Goal: Check status: Check status

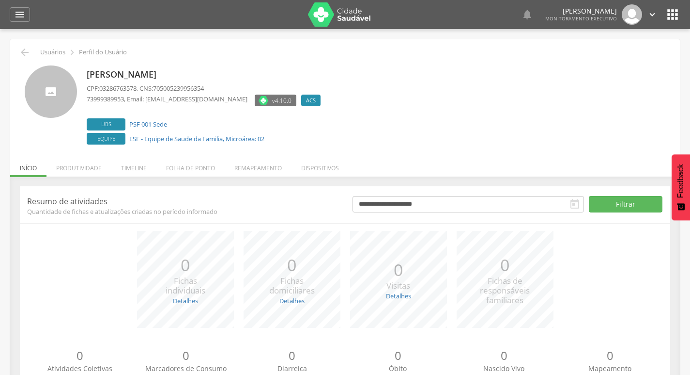
scroll to position [38, 0]
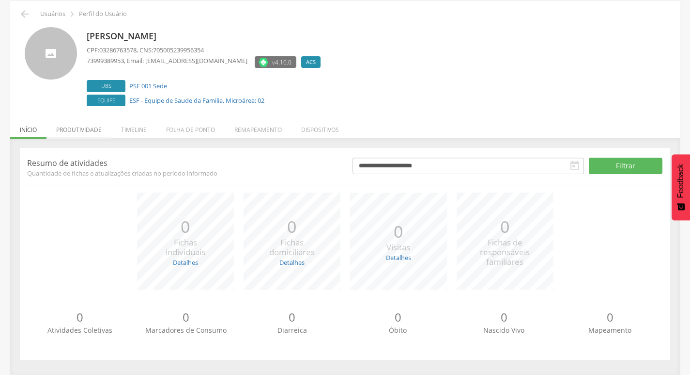
click at [92, 126] on li "Produtividade" at bounding box center [79, 127] width 65 height 23
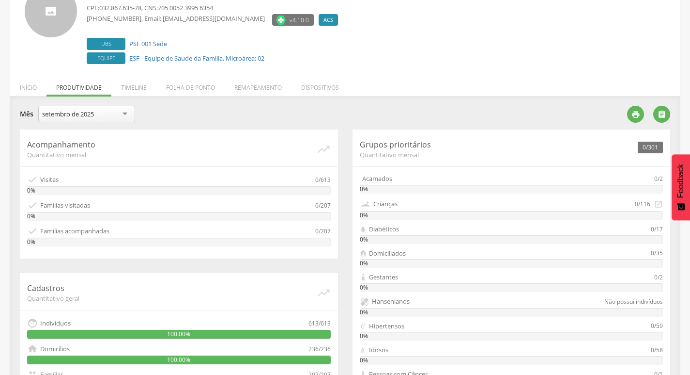
scroll to position [135, 0]
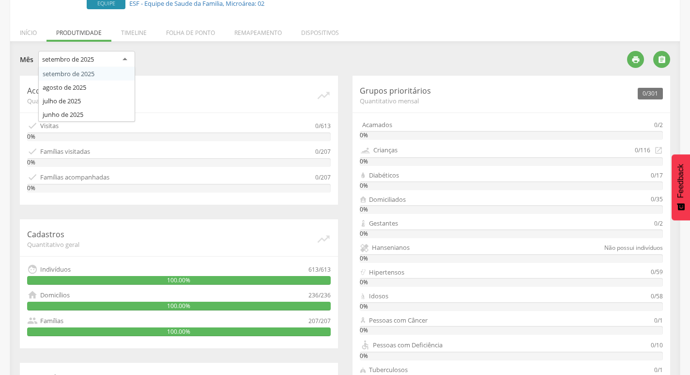
click at [87, 52] on div "setembro de 2025" at bounding box center [86, 59] width 97 height 17
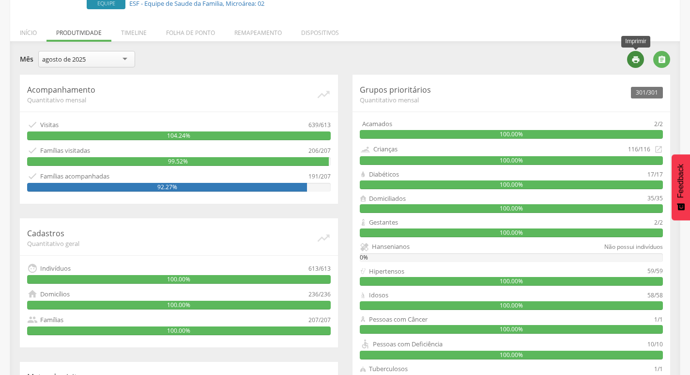
click at [632, 58] on icon "" at bounding box center [636, 59] width 9 height 9
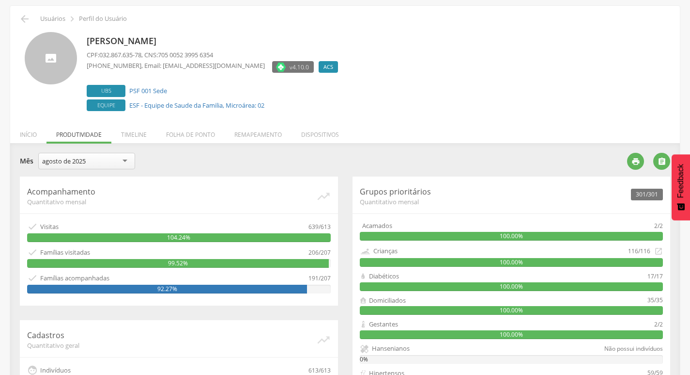
scroll to position [0, 0]
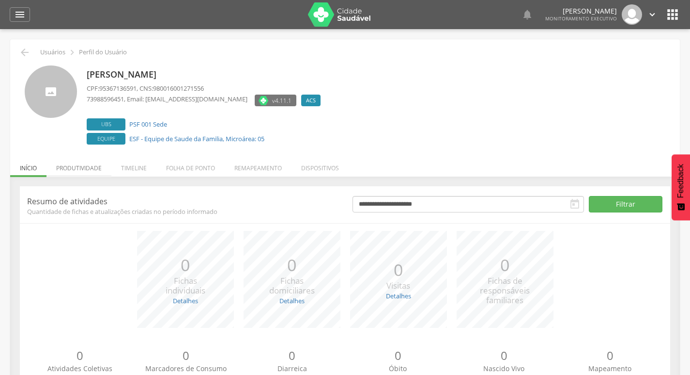
click at [87, 166] on li "Produtividade" at bounding box center [79, 165] width 65 height 23
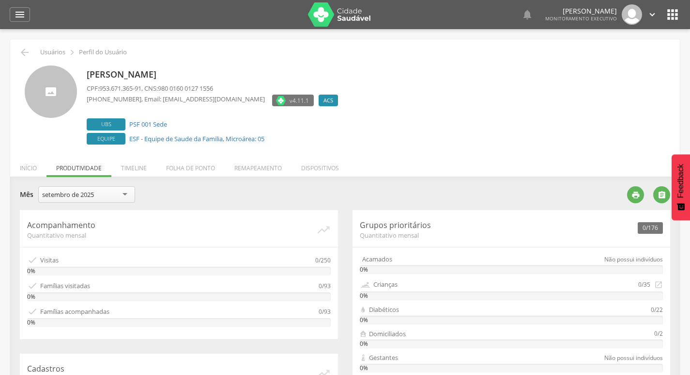
click at [93, 194] on div "setembro de 2025" at bounding box center [68, 194] width 52 height 9
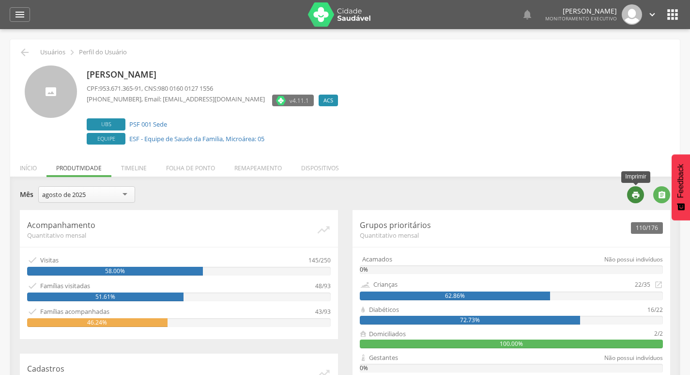
click at [633, 196] on icon "" at bounding box center [636, 194] width 9 height 9
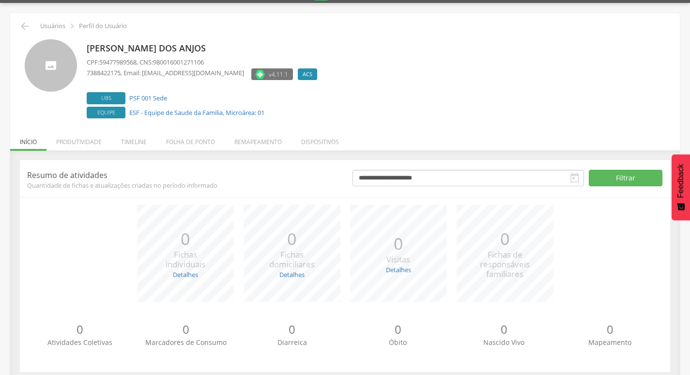
scroll to position [38, 0]
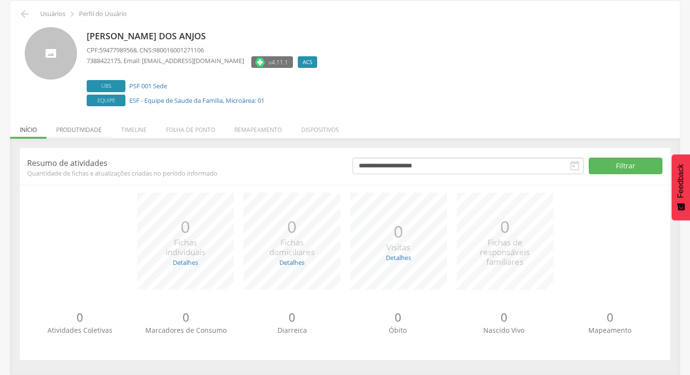
click at [84, 127] on li "Produtividade" at bounding box center [79, 127] width 65 height 23
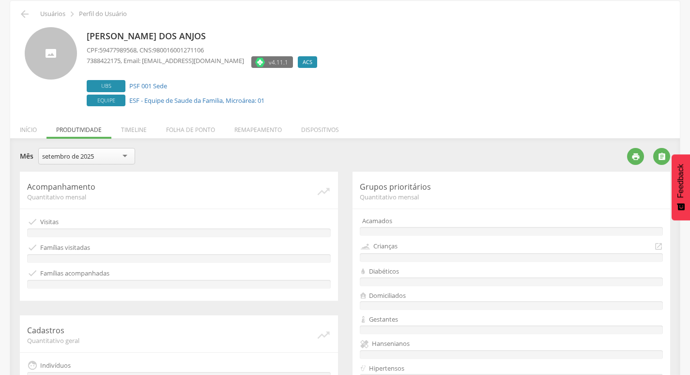
click at [100, 160] on div "setembro de 2025" at bounding box center [86, 156] width 97 height 16
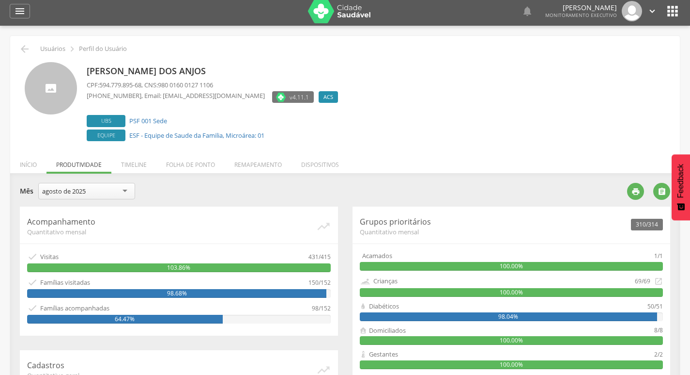
scroll to position [0, 0]
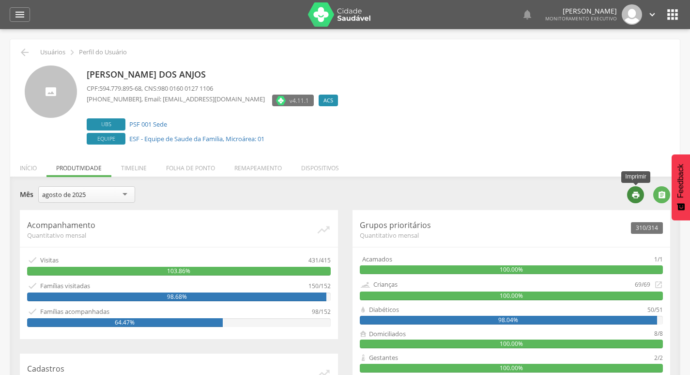
click at [642, 193] on div "" at bounding box center [635, 194] width 17 height 17
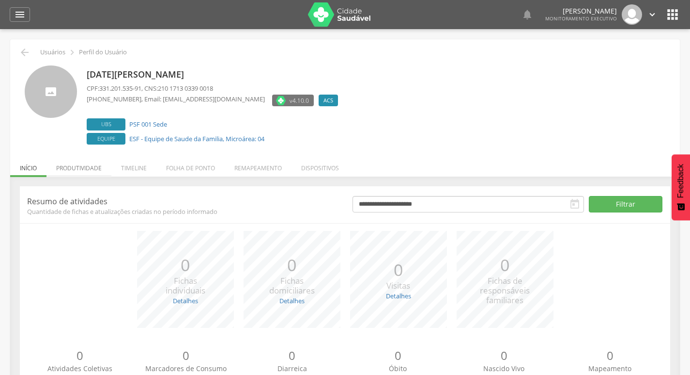
click at [80, 171] on li "Produtividade" at bounding box center [79, 165] width 65 height 23
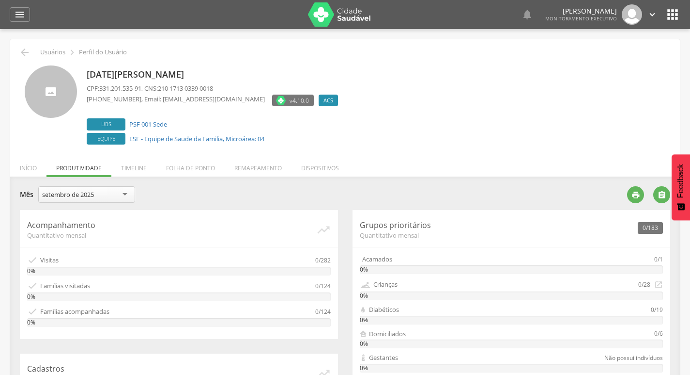
click at [101, 192] on div "setembro de 2025" at bounding box center [86, 194] width 97 height 16
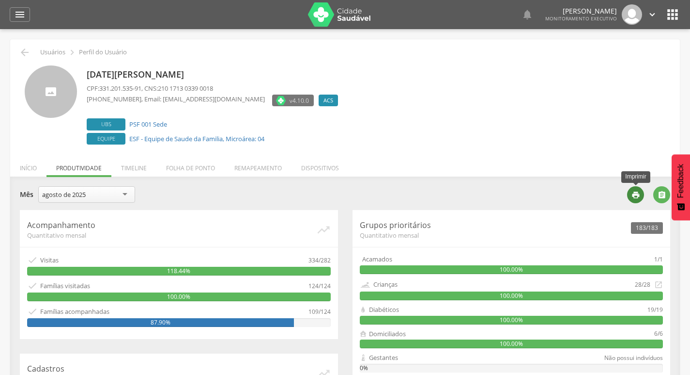
click at [634, 195] on icon "" at bounding box center [636, 194] width 9 height 9
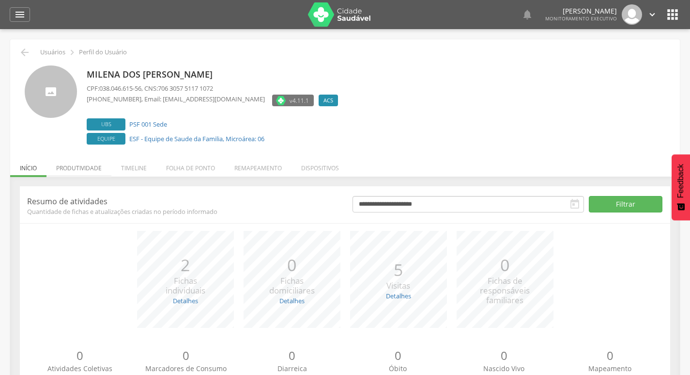
click at [96, 168] on li "Produtividade" at bounding box center [79, 165] width 65 height 23
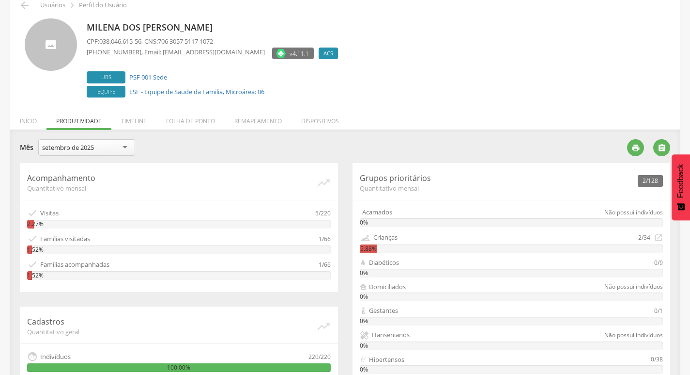
scroll to position [95, 0]
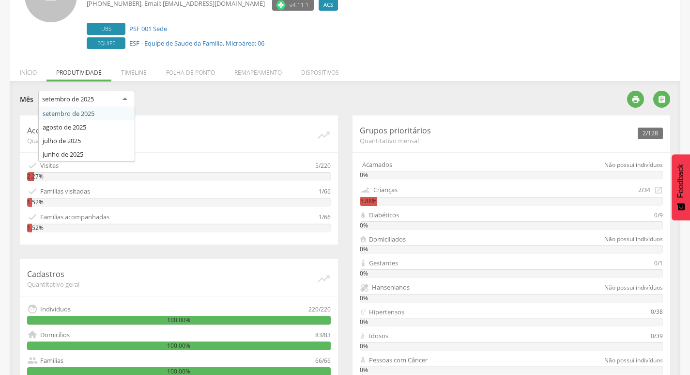
click at [113, 103] on div "setembro de 2025" at bounding box center [86, 99] width 97 height 17
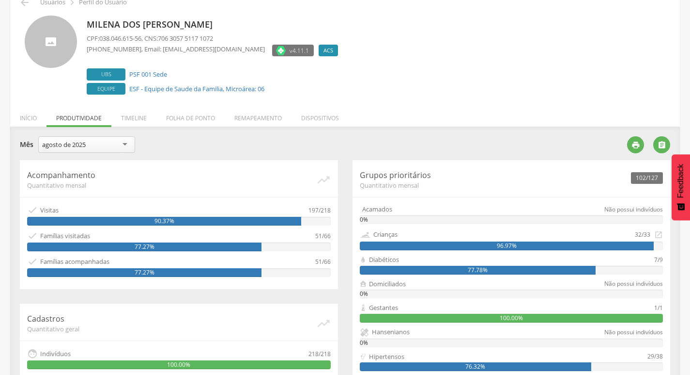
scroll to position [47, 0]
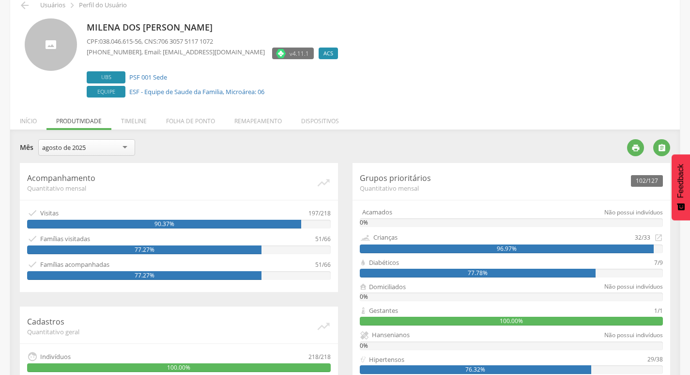
click at [644, 154] on link "" at bounding box center [633, 149] width 26 height 9
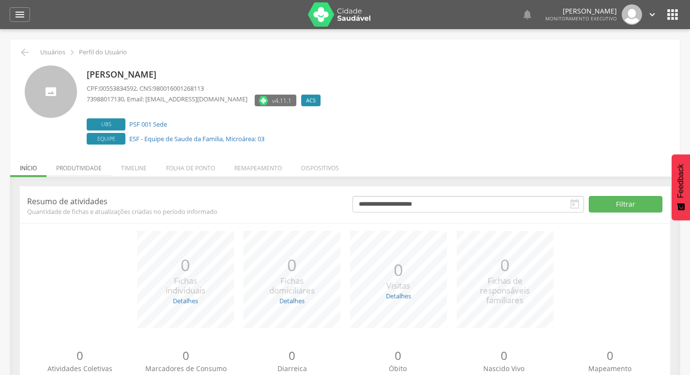
click at [74, 170] on li "Produtividade" at bounding box center [79, 165] width 65 height 23
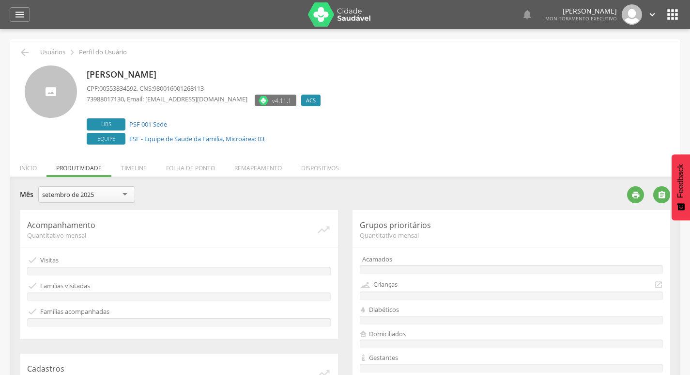
click at [74, 205] on div "setembro de 2025 setembro de 2025" at bounding box center [86, 195] width 97 height 19
click at [78, 199] on div "setembro de 2025" at bounding box center [86, 194] width 97 height 16
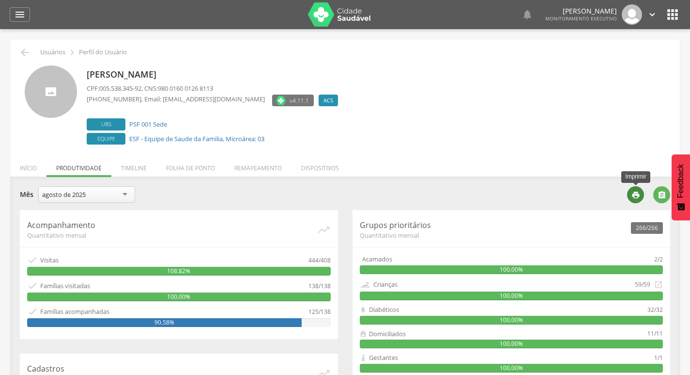
click at [633, 192] on icon "" at bounding box center [636, 194] width 9 height 9
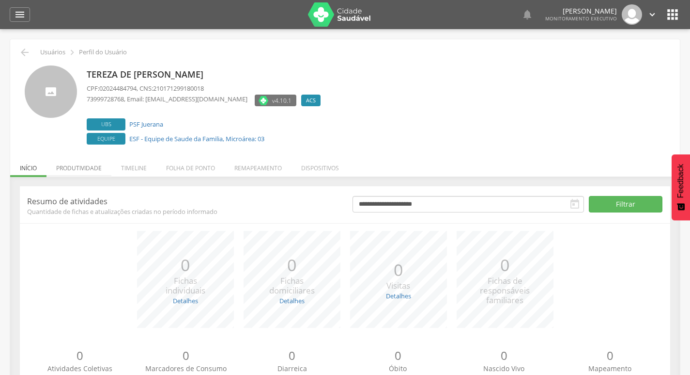
click at [78, 169] on li "Produtividade" at bounding box center [79, 165] width 65 height 23
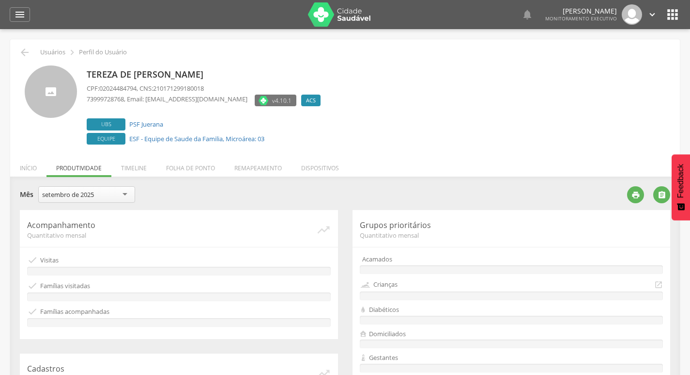
click at [83, 192] on div "setembro de 2025" at bounding box center [68, 194] width 52 height 9
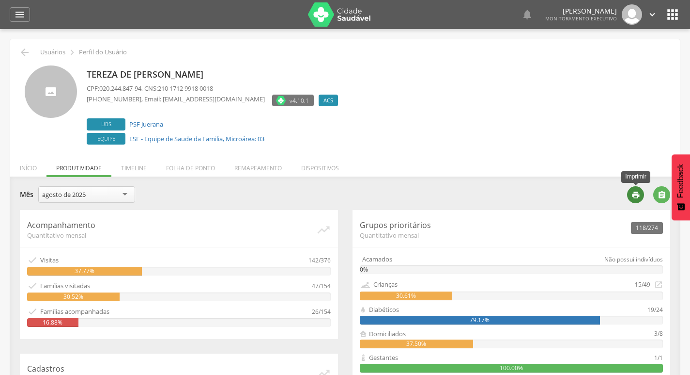
click at [638, 194] on icon "" at bounding box center [636, 194] width 9 height 9
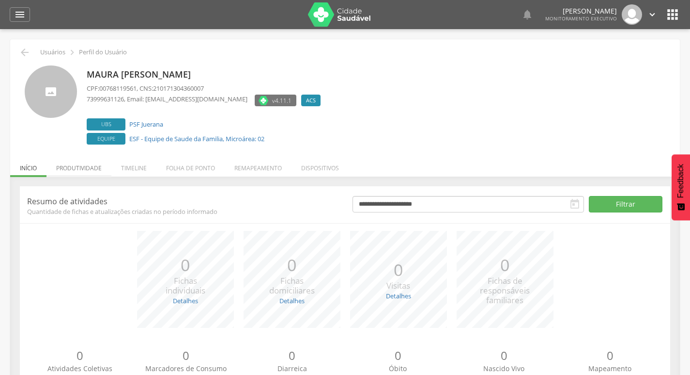
click at [89, 174] on li "Produtividade" at bounding box center [79, 165] width 65 height 23
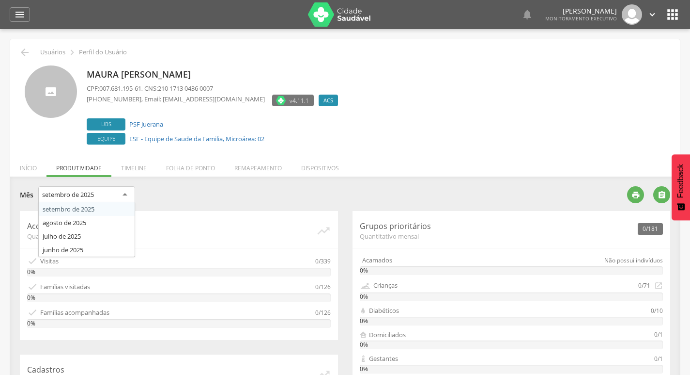
click at [83, 191] on div "setembro de 2025" at bounding box center [68, 194] width 52 height 9
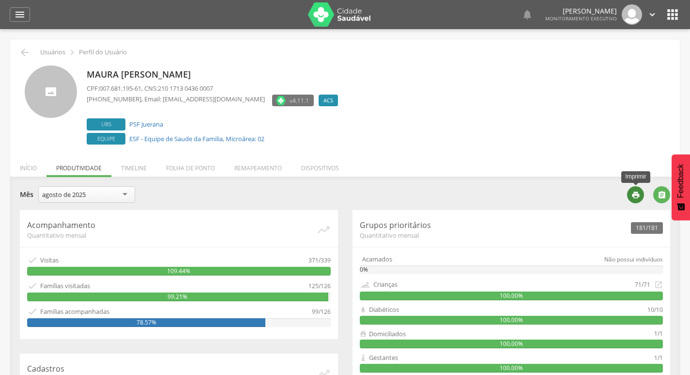
click at [629, 192] on div "" at bounding box center [635, 194] width 17 height 17
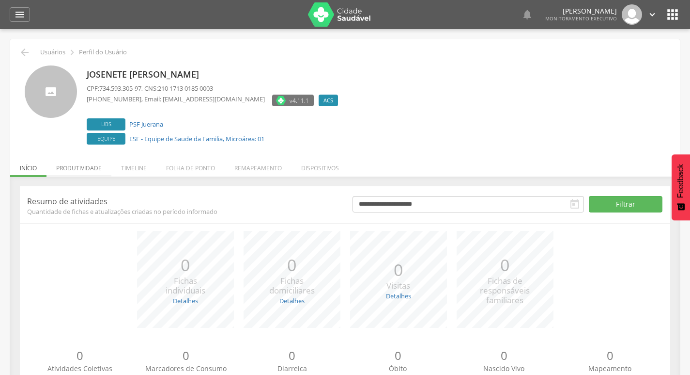
click at [88, 169] on li "Produtividade" at bounding box center [79, 165] width 65 height 23
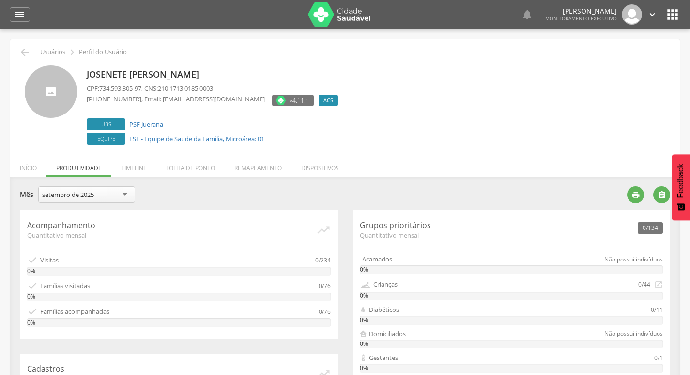
click at [122, 191] on div "setembro de 2025" at bounding box center [86, 194] width 97 height 16
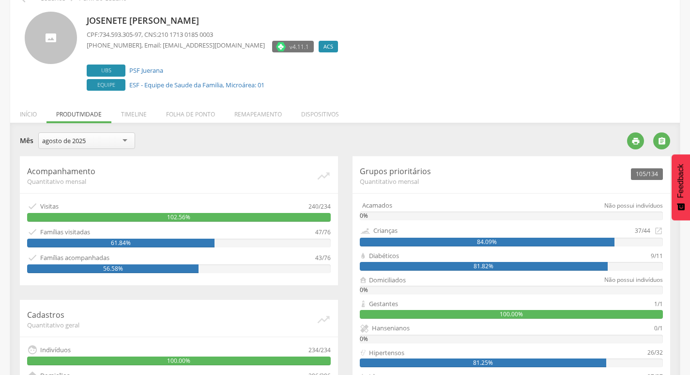
scroll to position [47, 0]
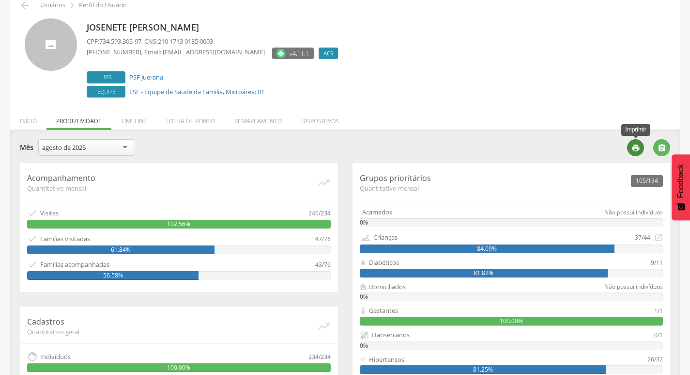
click at [633, 148] on icon "" at bounding box center [636, 147] width 9 height 9
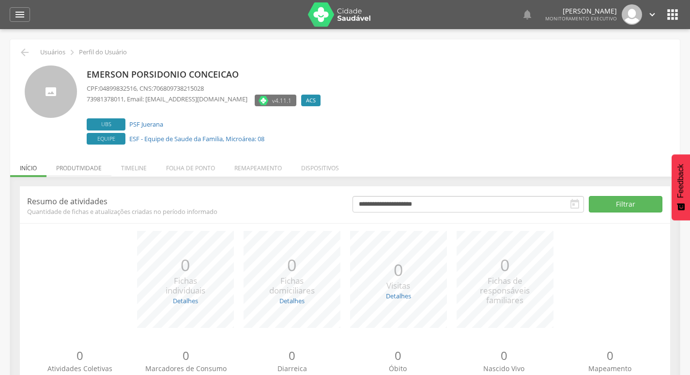
click at [87, 168] on li "Produtividade" at bounding box center [79, 165] width 65 height 23
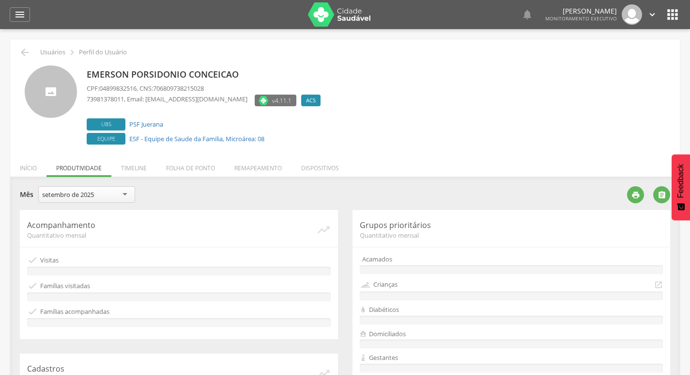
click at [109, 197] on div "setembro de 2025" at bounding box center [86, 194] width 97 height 16
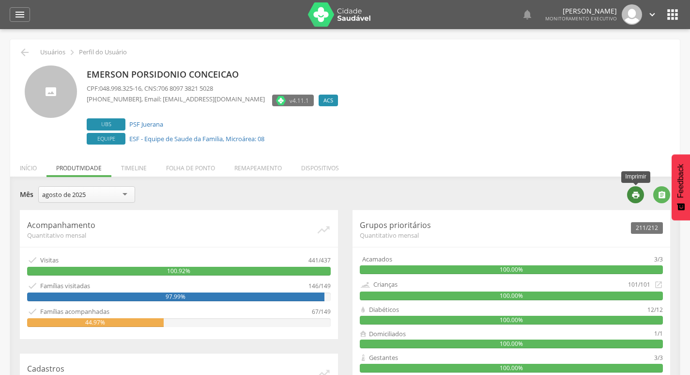
click at [635, 197] on icon "" at bounding box center [636, 194] width 9 height 9
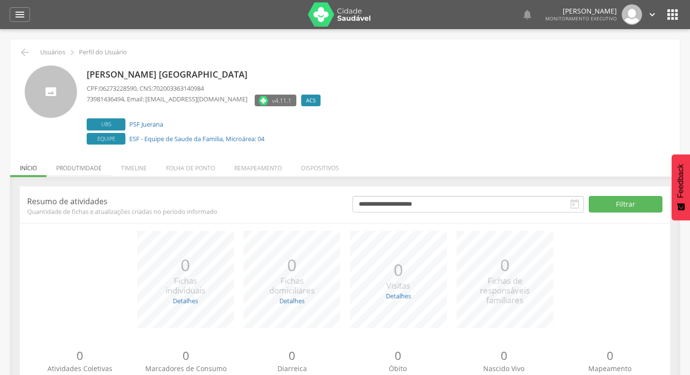
click at [100, 163] on li "Produtividade" at bounding box center [79, 165] width 65 height 23
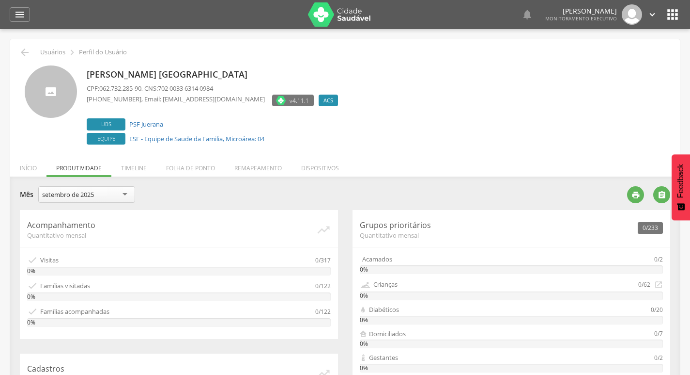
click at [107, 197] on div "setembro de 2025" at bounding box center [86, 194] width 97 height 16
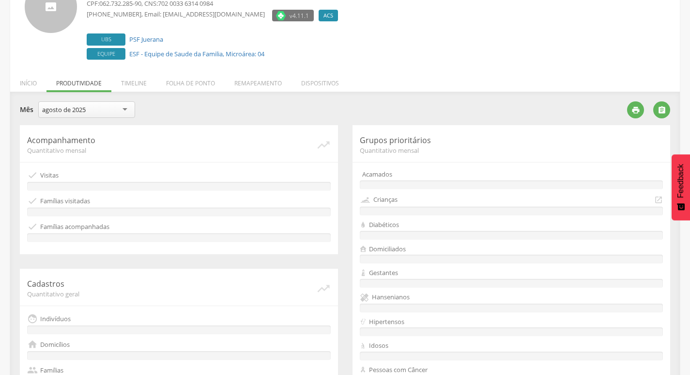
scroll to position [97, 0]
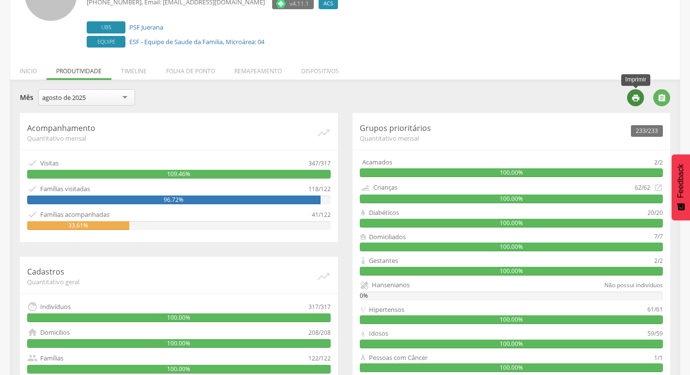
click at [639, 97] on icon "" at bounding box center [636, 98] width 9 height 9
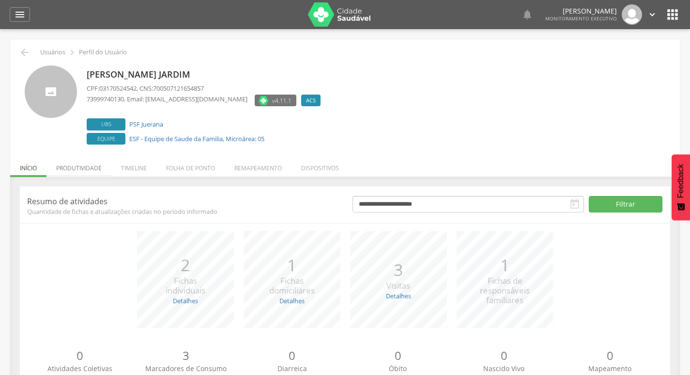
click at [94, 169] on li "Produtividade" at bounding box center [79, 165] width 65 height 23
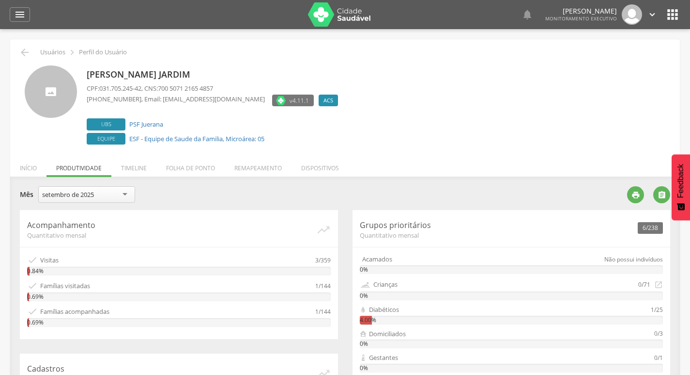
click at [94, 199] on div "setembro de 2025" at bounding box center [68, 194] width 52 height 9
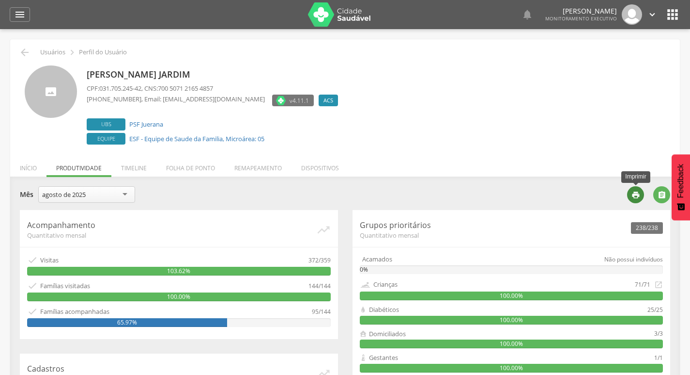
click at [634, 191] on icon "" at bounding box center [636, 194] width 9 height 9
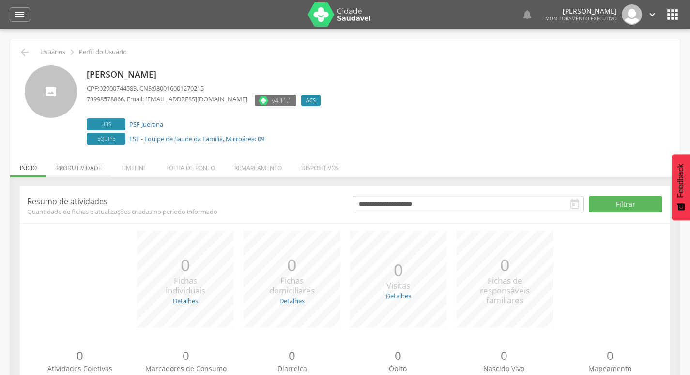
click at [79, 172] on li "Produtividade" at bounding box center [79, 165] width 65 height 23
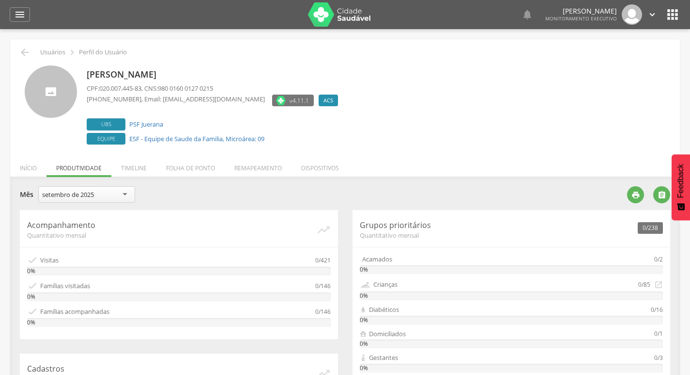
click at [100, 194] on div "setembro de 2025" at bounding box center [86, 194] width 97 height 16
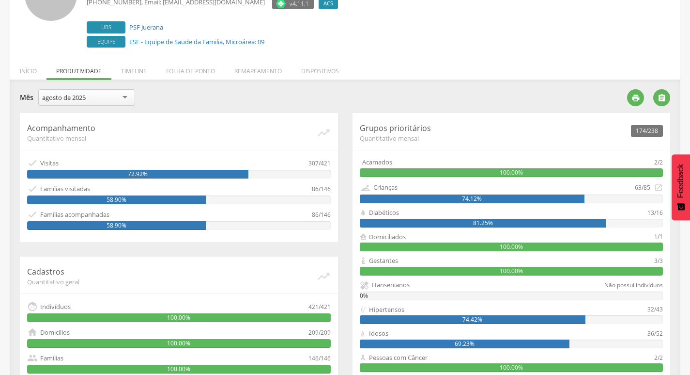
scroll to position [48, 0]
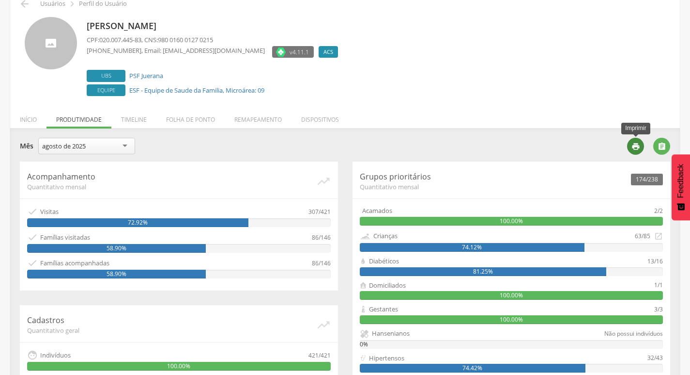
click at [641, 149] on div "" at bounding box center [635, 146] width 17 height 17
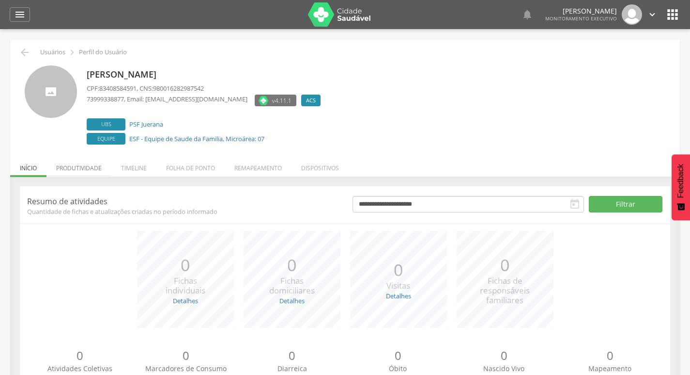
click at [93, 167] on li "Produtividade" at bounding box center [79, 165] width 65 height 23
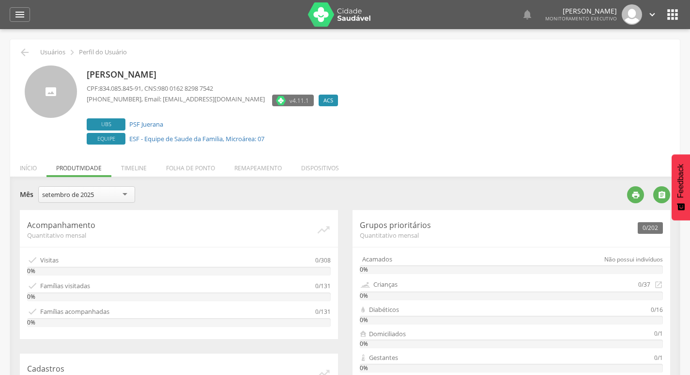
click at [109, 195] on div "setembro de 2025" at bounding box center [86, 194] width 97 height 16
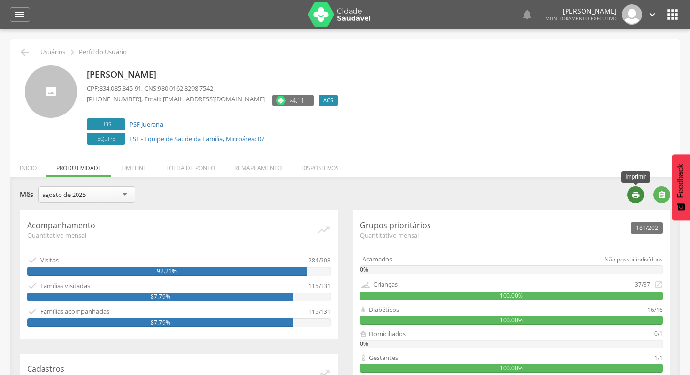
click at [632, 191] on icon "" at bounding box center [636, 194] width 9 height 9
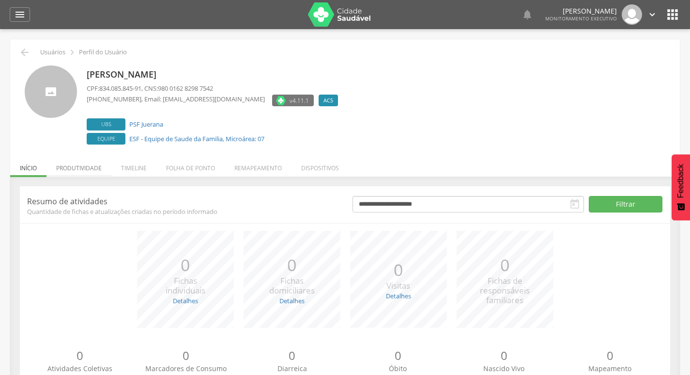
click at [66, 164] on li "Produtividade" at bounding box center [79, 165] width 65 height 23
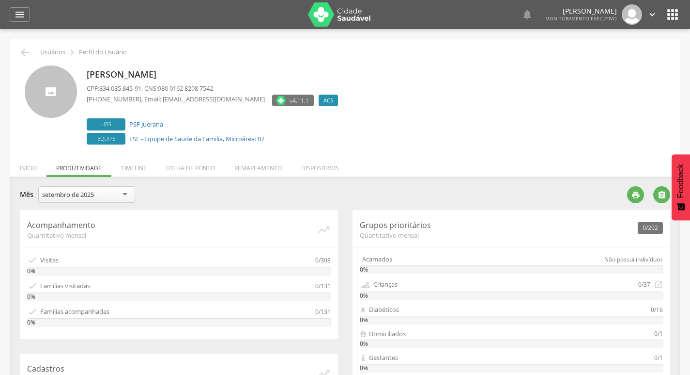
click at [101, 188] on div "setembro de 2025" at bounding box center [86, 194] width 97 height 16
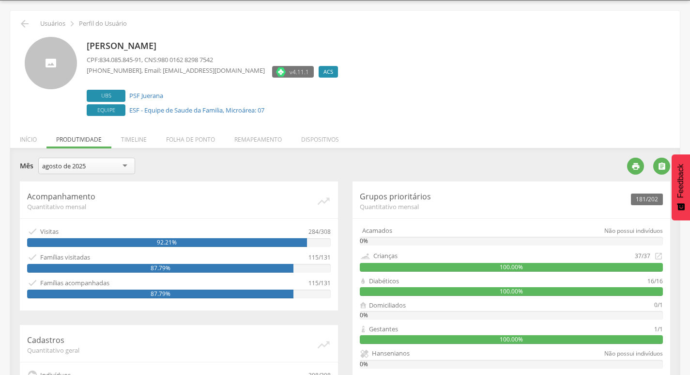
scroll to position [48, 0]
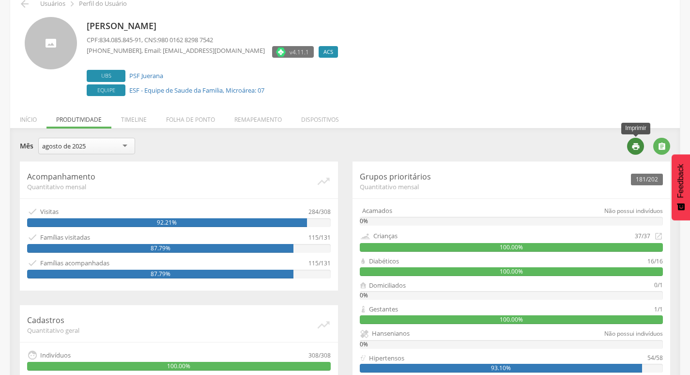
click at [635, 144] on icon "" at bounding box center [636, 146] width 9 height 9
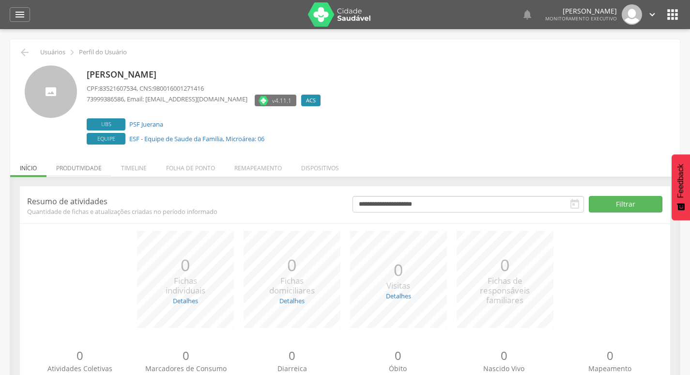
click at [80, 163] on li "Produtividade" at bounding box center [79, 165] width 65 height 23
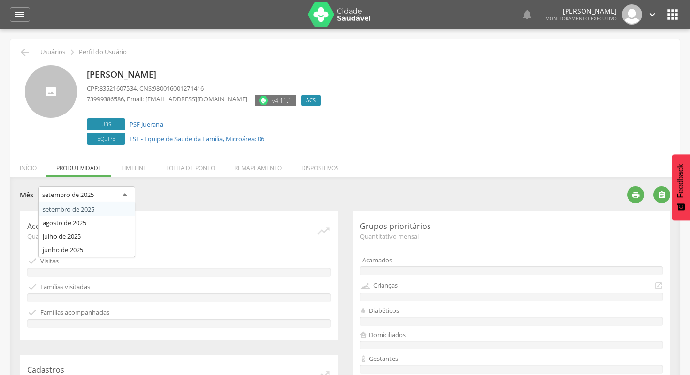
click at [80, 194] on div "setembro de 2025" at bounding box center [68, 194] width 52 height 9
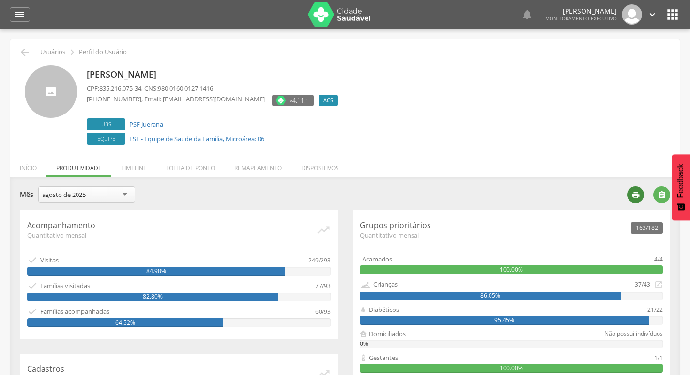
click at [639, 194] on icon "" at bounding box center [636, 194] width 9 height 9
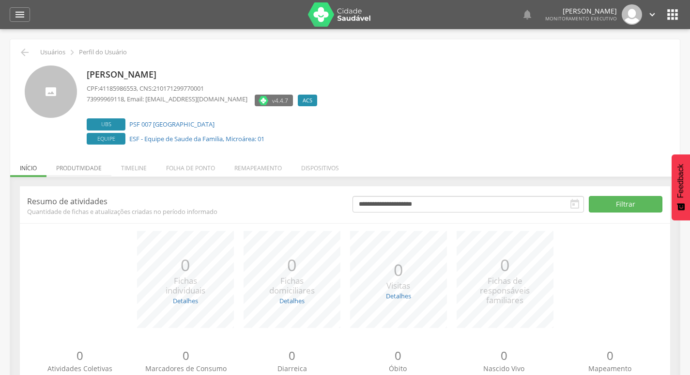
click at [102, 172] on li "Produtividade" at bounding box center [79, 165] width 65 height 23
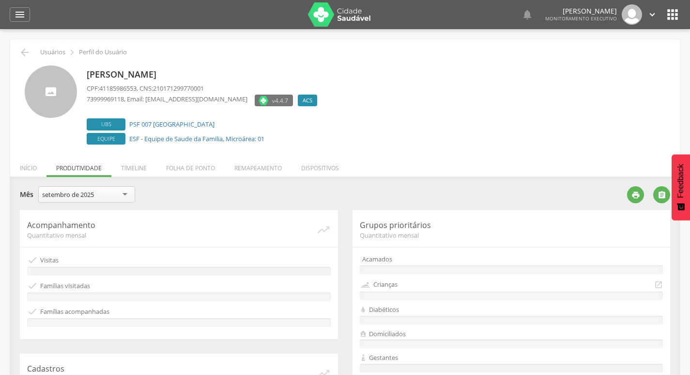
click at [100, 191] on div "setembro de 2025" at bounding box center [86, 194] width 97 height 16
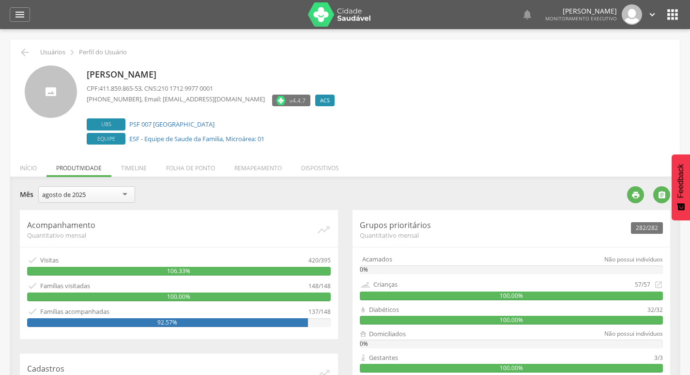
scroll to position [48, 0]
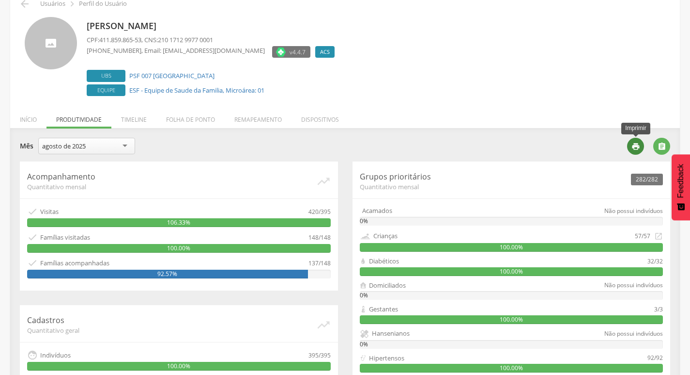
click at [638, 143] on icon "" at bounding box center [636, 146] width 9 height 9
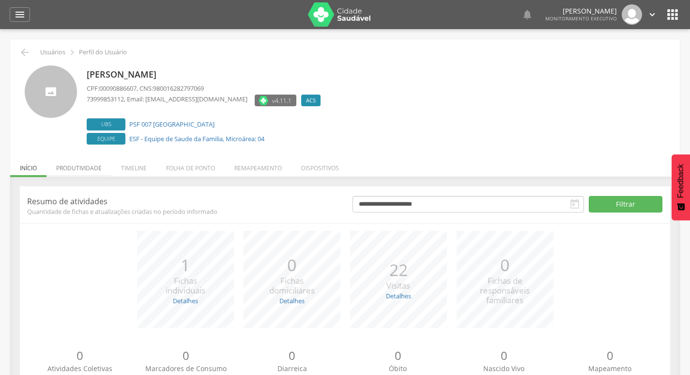
click at [68, 166] on li "Produtividade" at bounding box center [79, 165] width 65 height 23
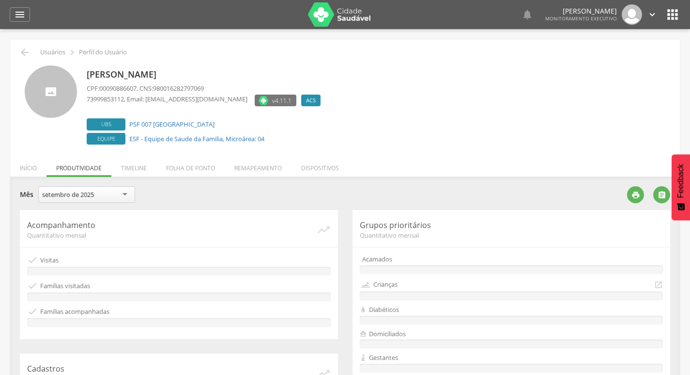
click at [73, 193] on div "setembro de 2025" at bounding box center [68, 194] width 52 height 9
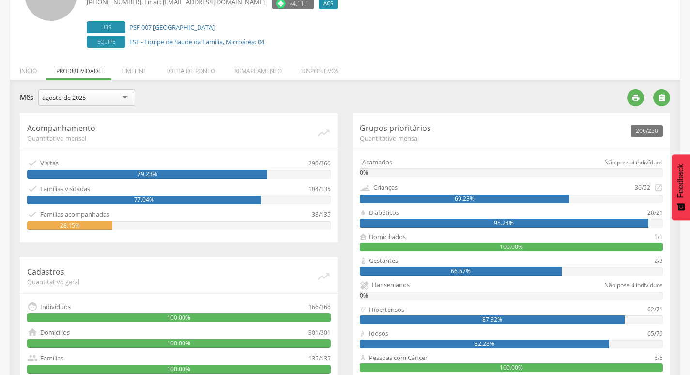
scroll to position [48, 0]
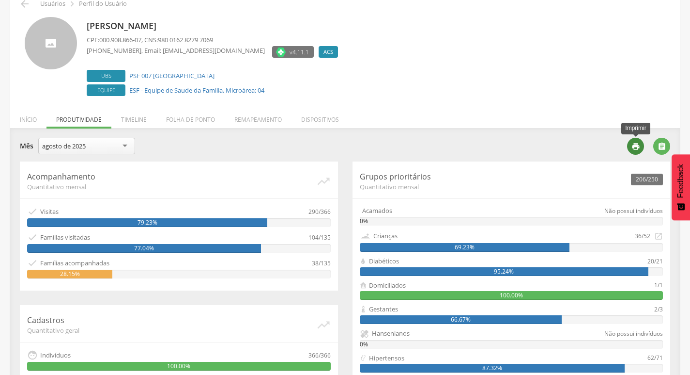
click at [638, 150] on icon "" at bounding box center [636, 146] width 9 height 9
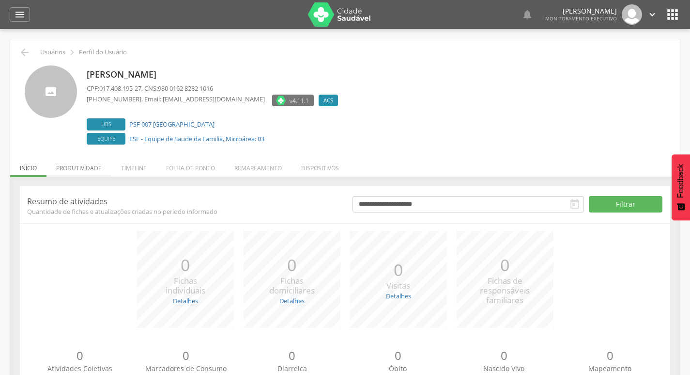
click at [84, 176] on li "Produtividade" at bounding box center [79, 165] width 65 height 23
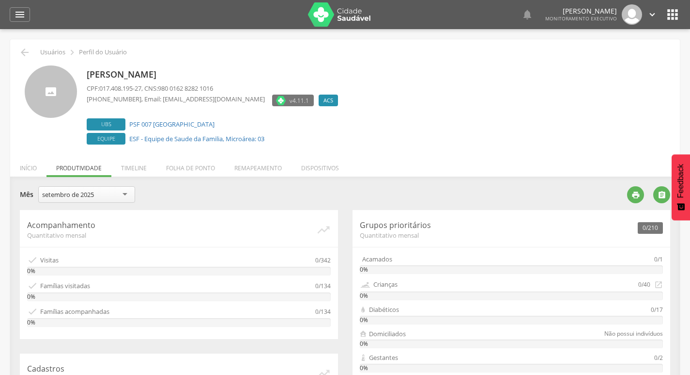
click at [105, 196] on div "setembro de 2025" at bounding box center [86, 194] width 97 height 16
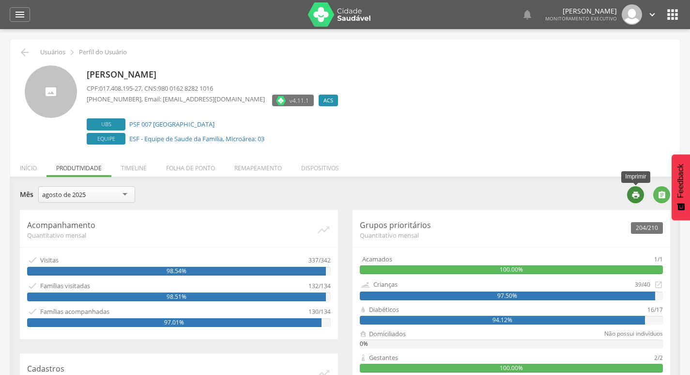
click at [634, 195] on icon "" at bounding box center [636, 194] width 9 height 9
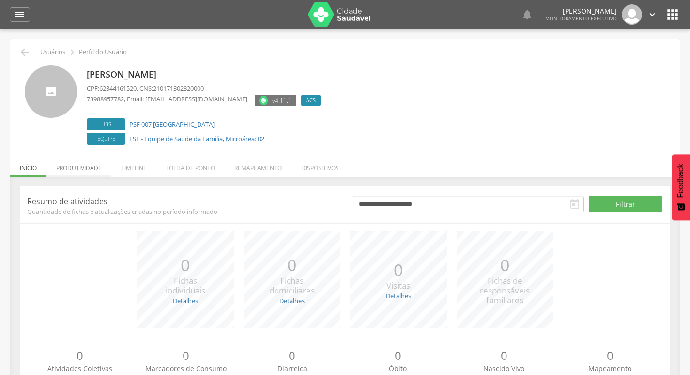
click at [74, 176] on li "Produtividade" at bounding box center [79, 165] width 65 height 23
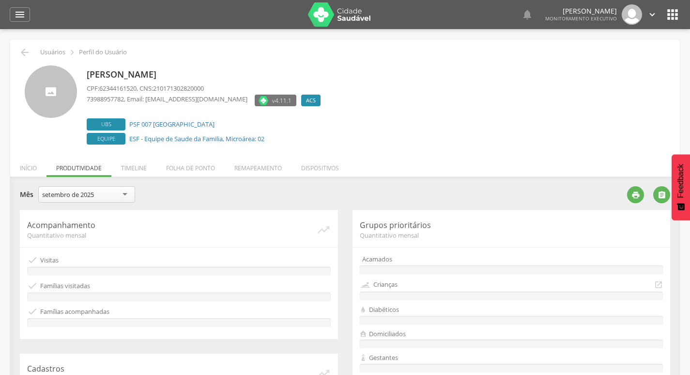
click at [71, 192] on div "setembro de 2025" at bounding box center [68, 194] width 52 height 9
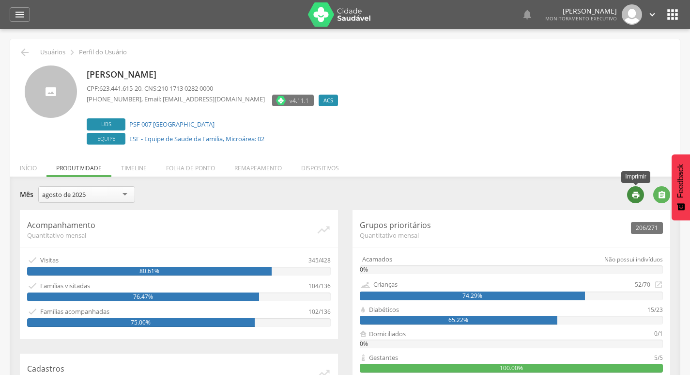
click at [639, 201] on div "" at bounding box center [635, 194] width 17 height 17
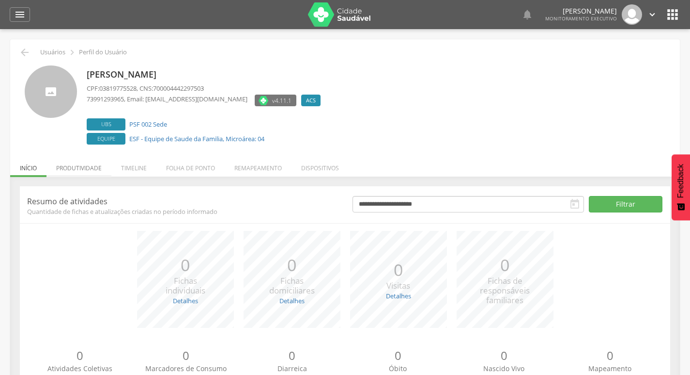
click at [90, 166] on li "Produtividade" at bounding box center [79, 165] width 65 height 23
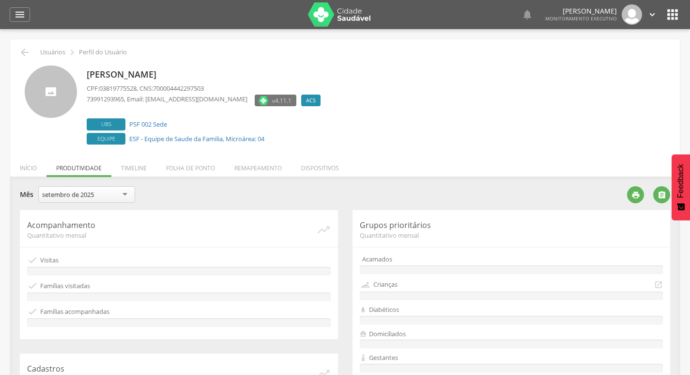
click at [92, 193] on div "setembro de 2025" at bounding box center [68, 194] width 52 height 9
